Goal: Answer question/provide support

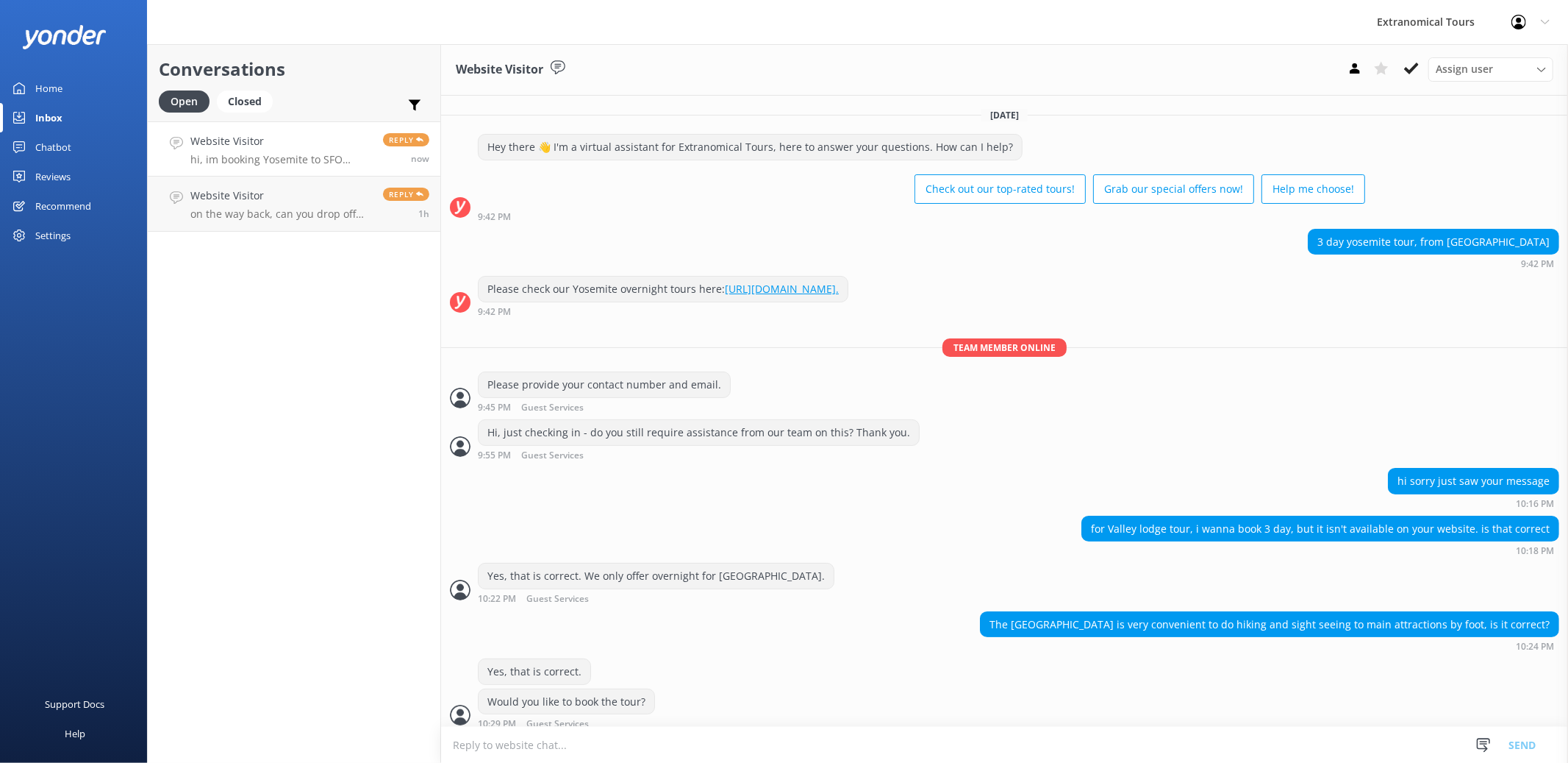
scroll to position [1, 0]
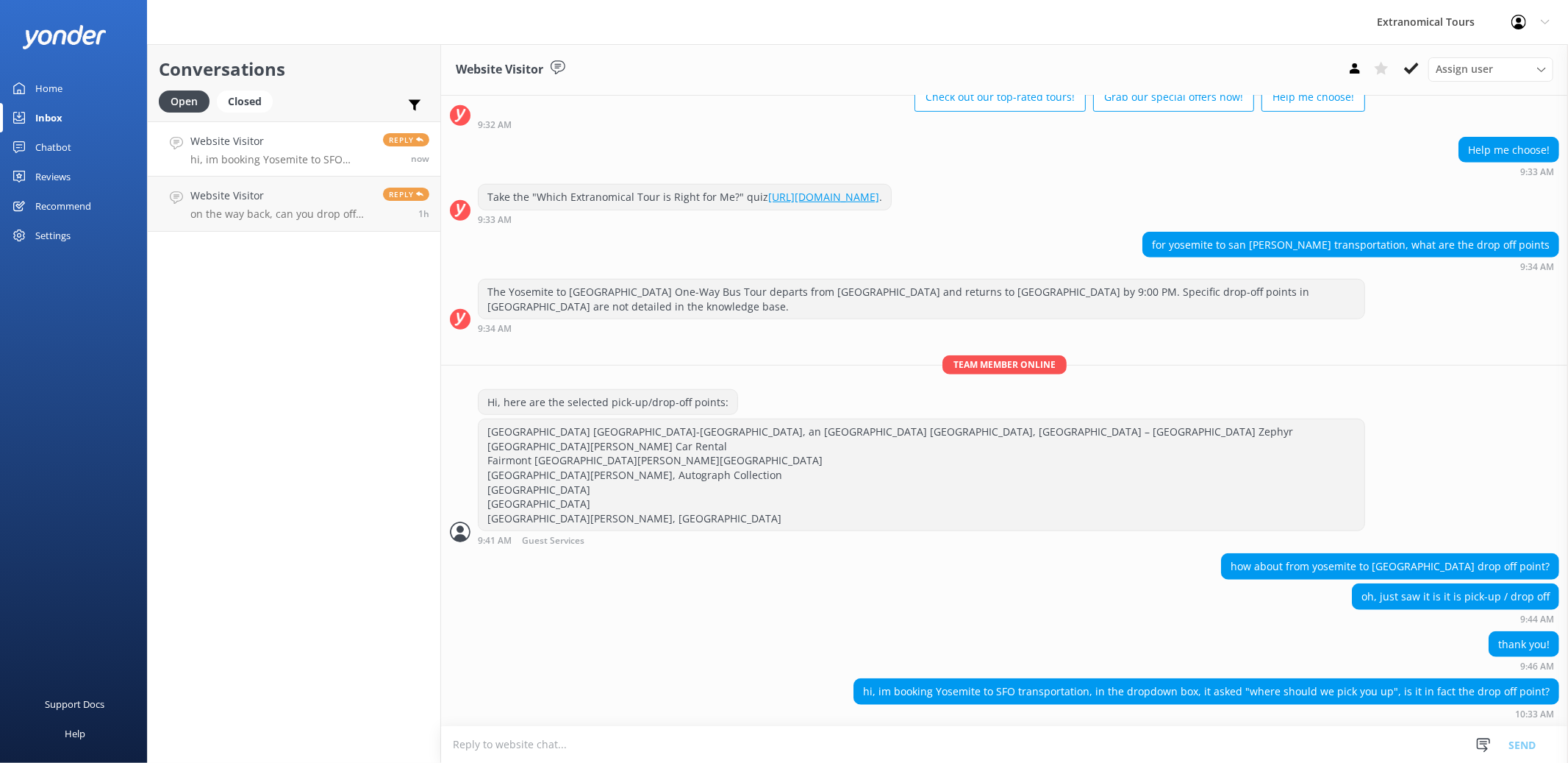
click at [787, 742] on textarea "To enrich screen reader interactions, please activate Accessibility in Grammarl…" at bounding box center [1004, 744] width 1127 height 36
click at [1057, 575] on div "how about from yosemite to san francisco drop off point?" at bounding box center [1004, 568] width 1127 height 30
click at [1065, 751] on textarea "To enrich screen reader interactions, please activate Accessibility in Grammarl…" at bounding box center [1004, 744] width 1127 height 36
click at [1061, 744] on textarea "To enrich screen reader interactions, please activate Accessibility in Grammarl…" at bounding box center [1004, 744] width 1127 height 36
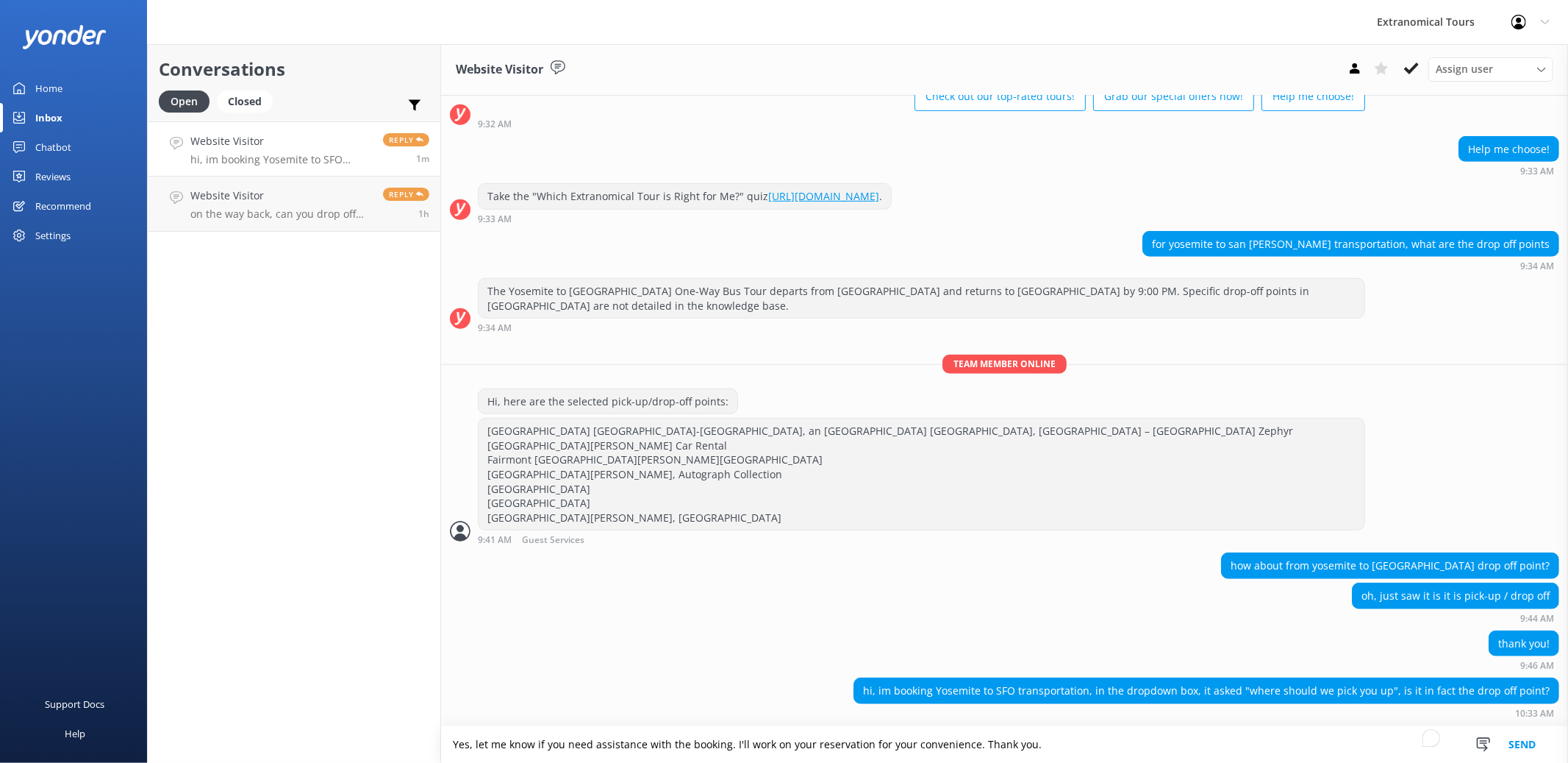
type textarea "Yes, let me know if you need assistance with the booking. I'll work on your res…"
click at [1510, 745] on button "Send" at bounding box center [1522, 744] width 55 height 37
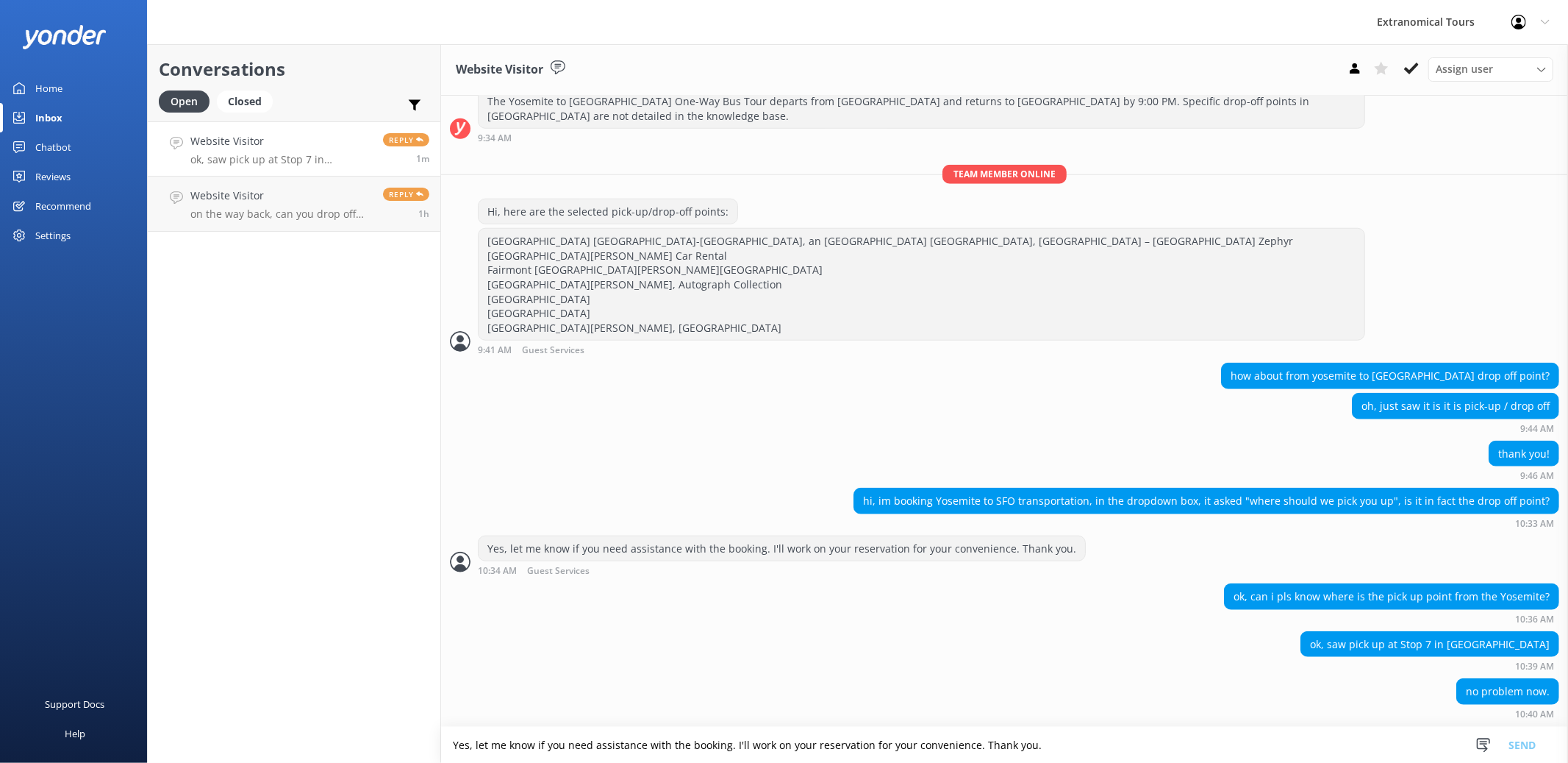
scroll to position [1077, 0]
click at [1084, 746] on textarea "Yes, let me know if you need assistance with the booking. I'll work on your res…" at bounding box center [1004, 744] width 1127 height 36
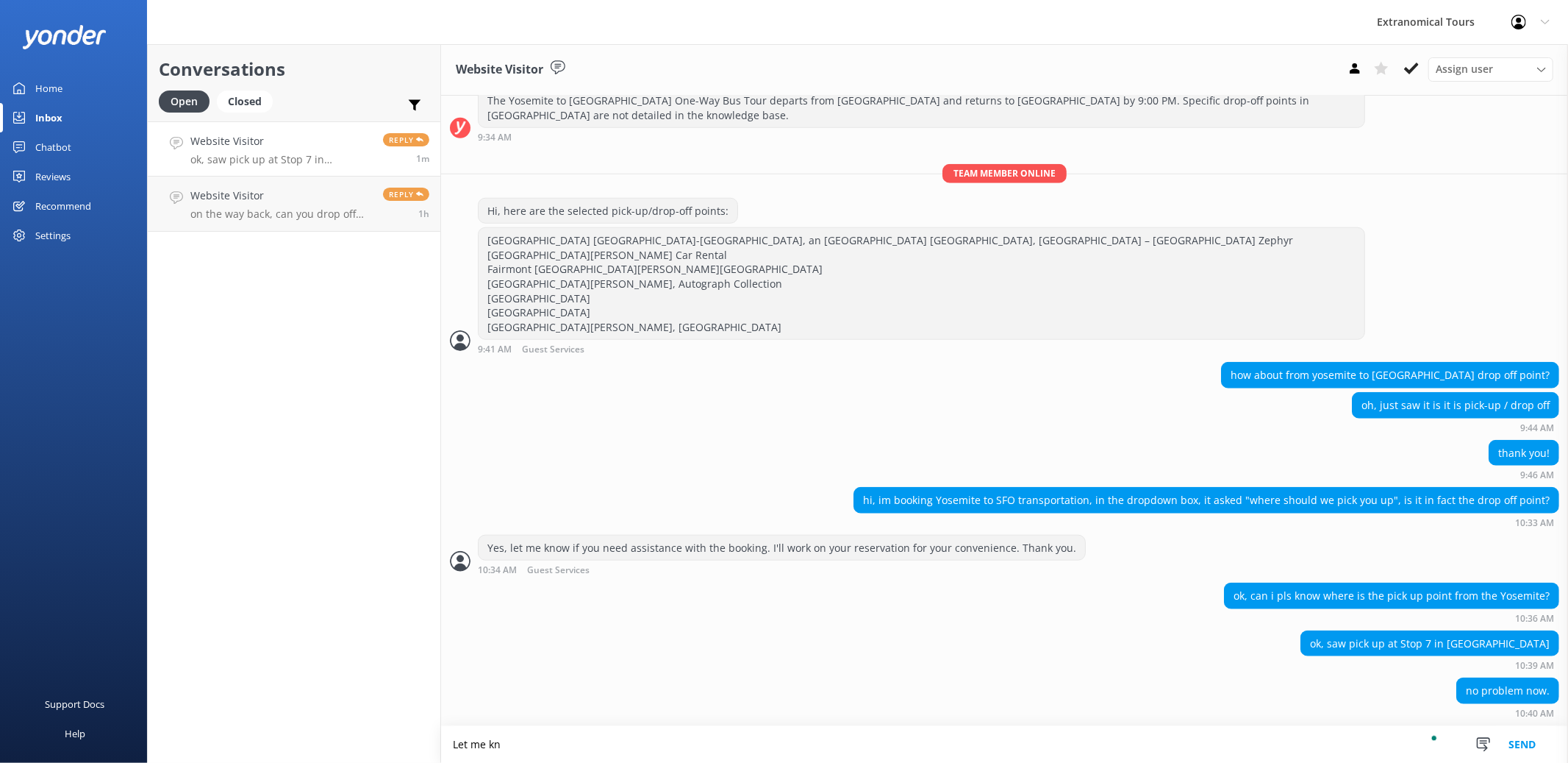
scroll to position [1078, 0]
type textarea "Let me know if you need help. Thank you."
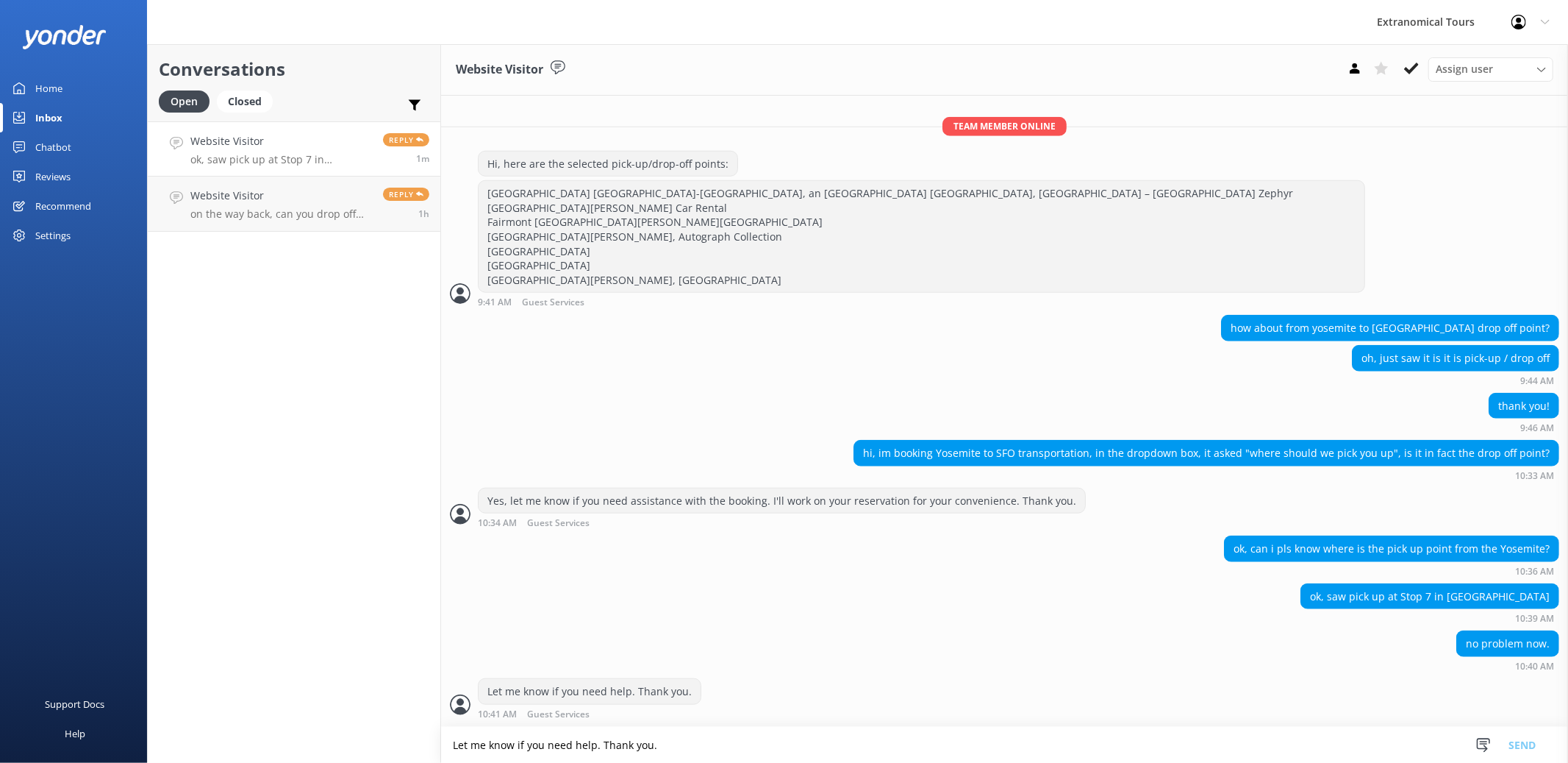
scroll to position [1126, 0]
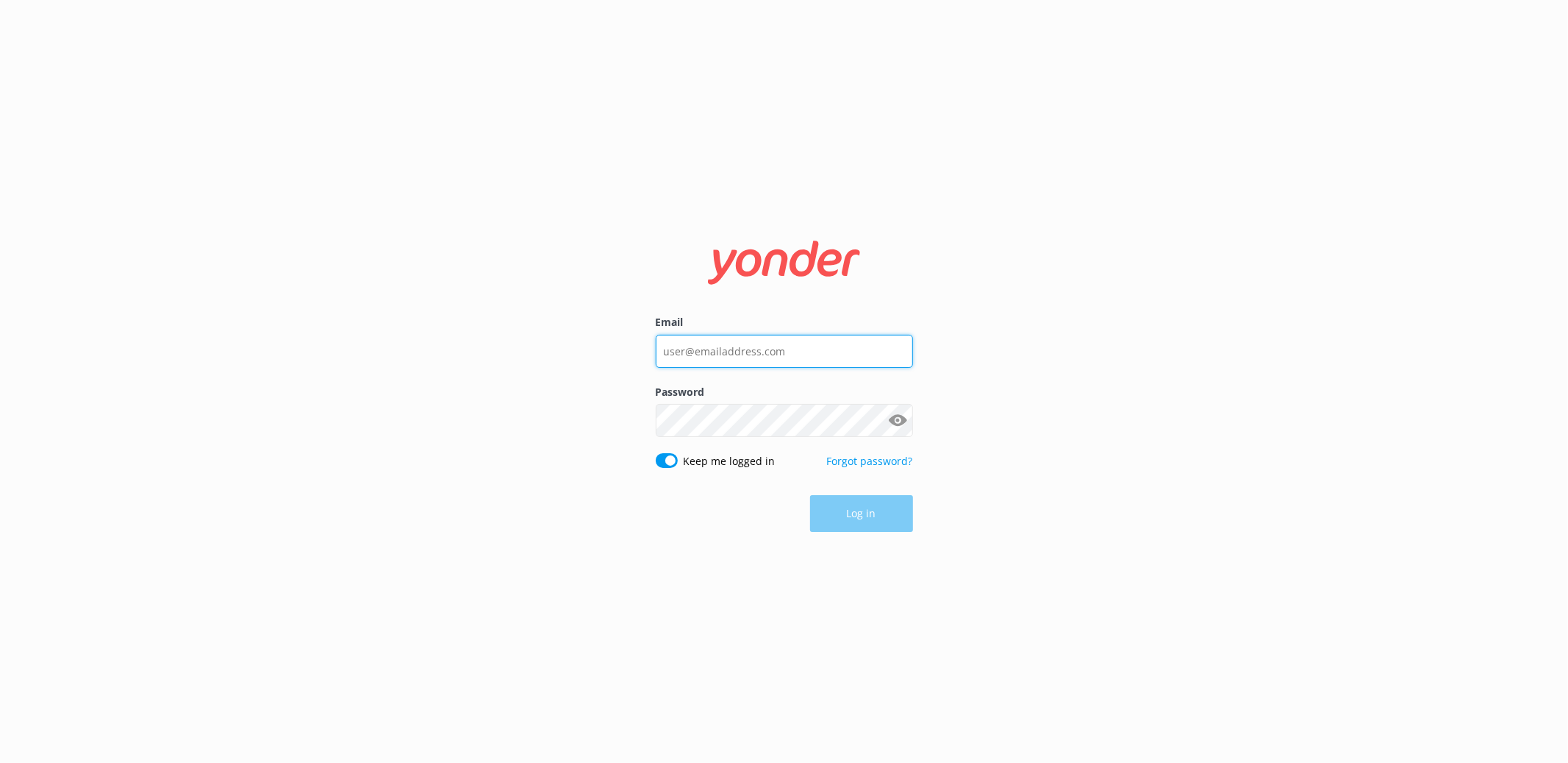
type input "[EMAIL_ADDRESS][DOMAIN_NAME]"
click at [1008, 499] on div "Email [EMAIL_ADDRESS][DOMAIN_NAME] Password Show password Keep me logged in For…" at bounding box center [784, 382] width 1568 height 763
click at [901, 511] on button "Log in" at bounding box center [861, 514] width 103 height 37
